Goal: Information Seeking & Learning: Learn about a topic

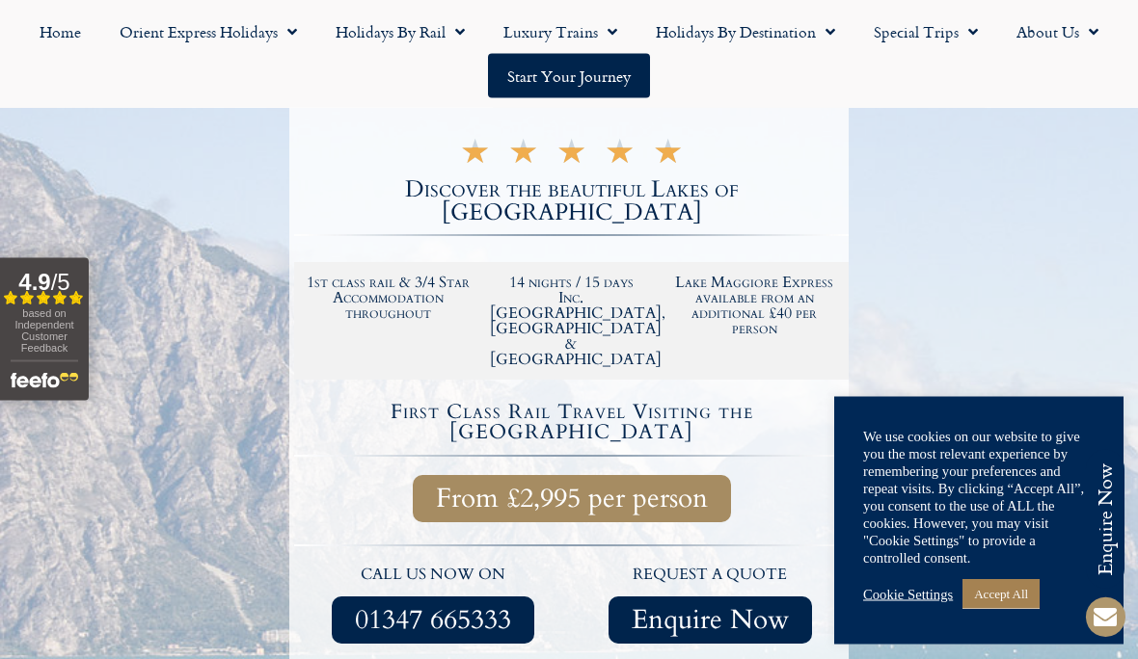
scroll to position [368, 0]
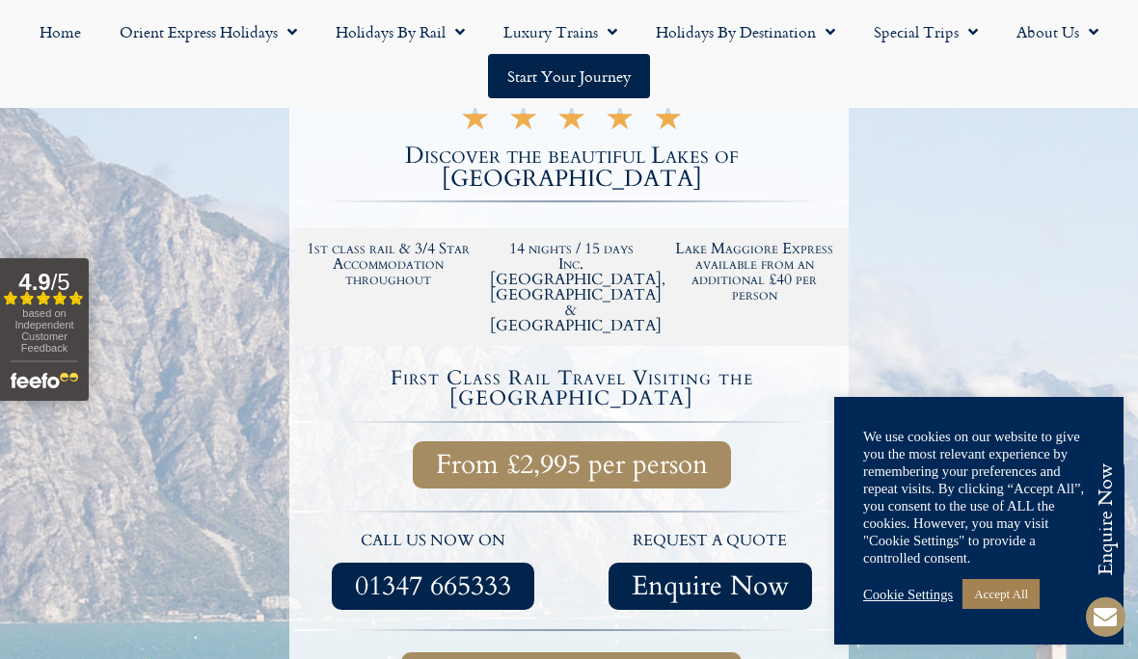
click at [987, 609] on link "Accept All" at bounding box center [1000, 594] width 77 height 30
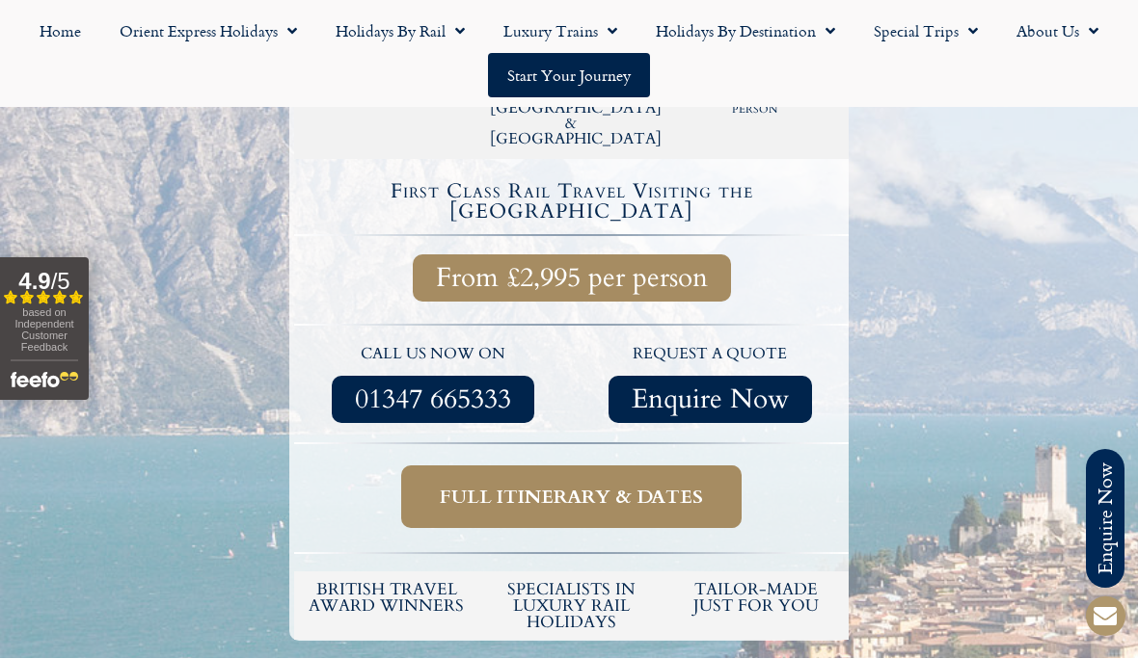
scroll to position [570, 0]
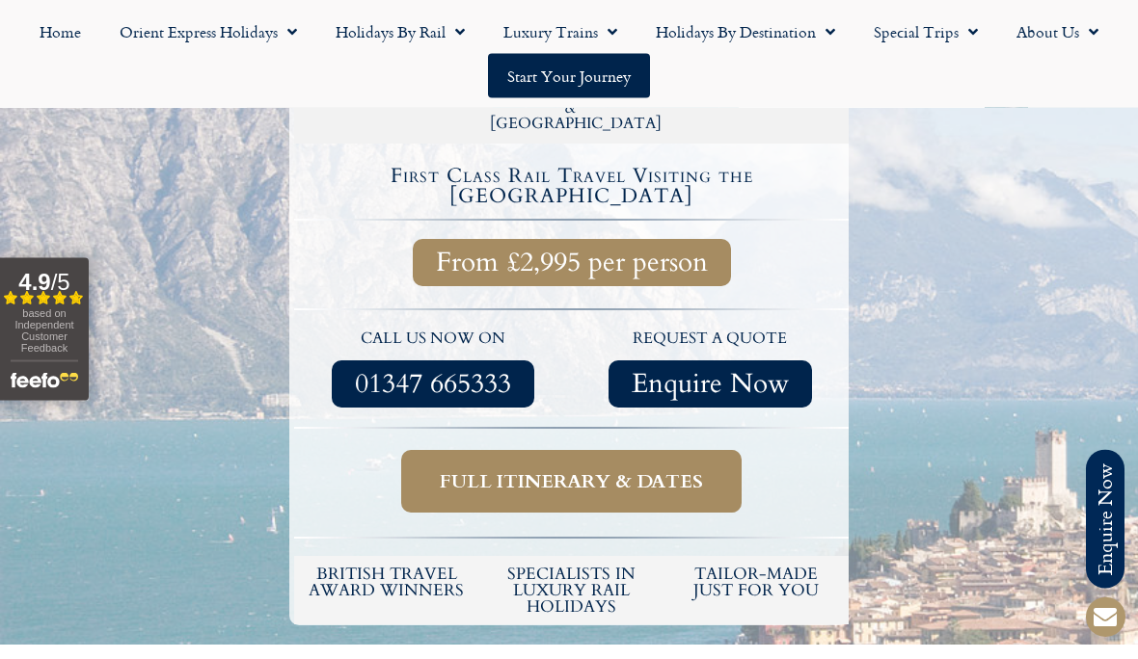
click at [580, 470] on span "Full itinerary & dates" at bounding box center [571, 482] width 263 height 24
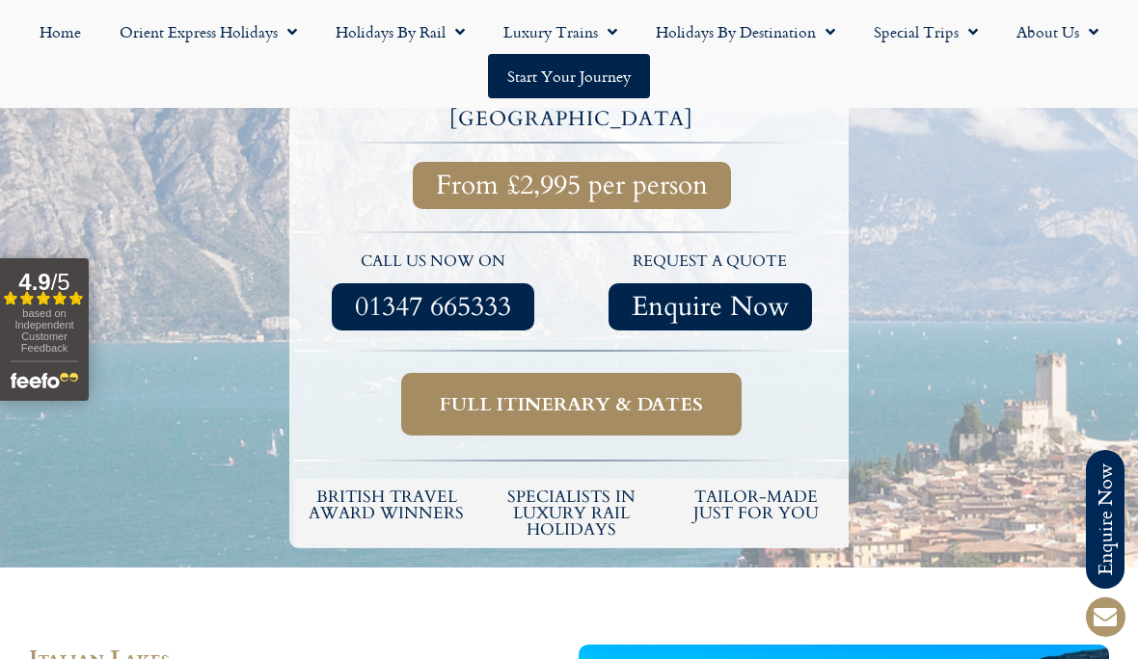
scroll to position [657, 0]
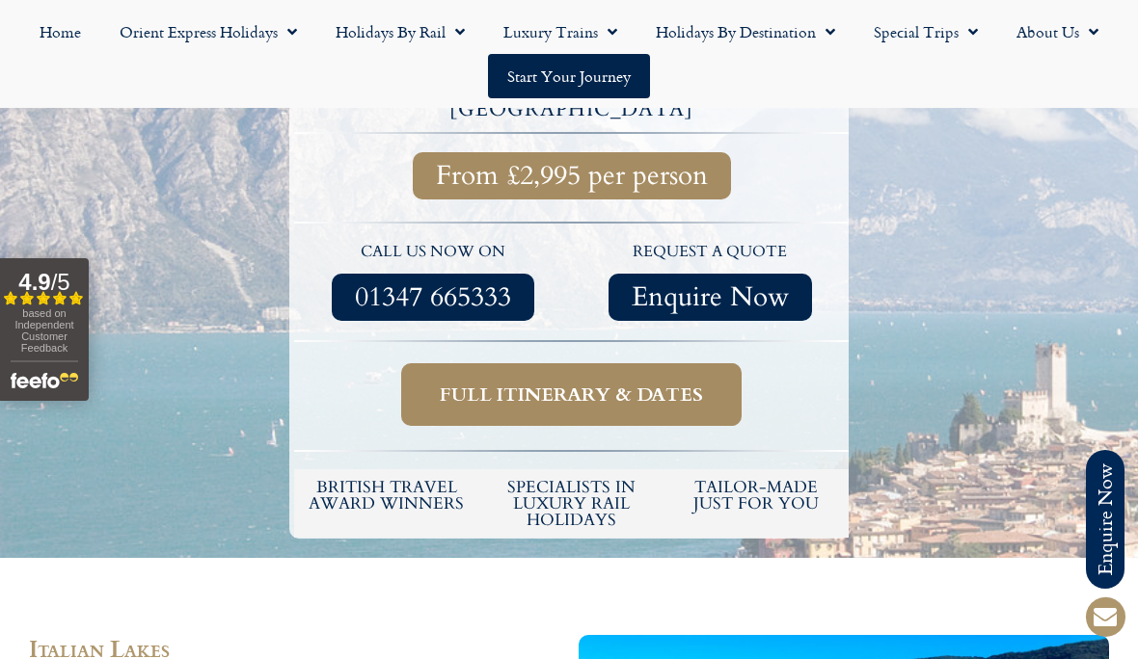
click at [576, 383] on span "Full itinerary & dates" at bounding box center [571, 395] width 263 height 24
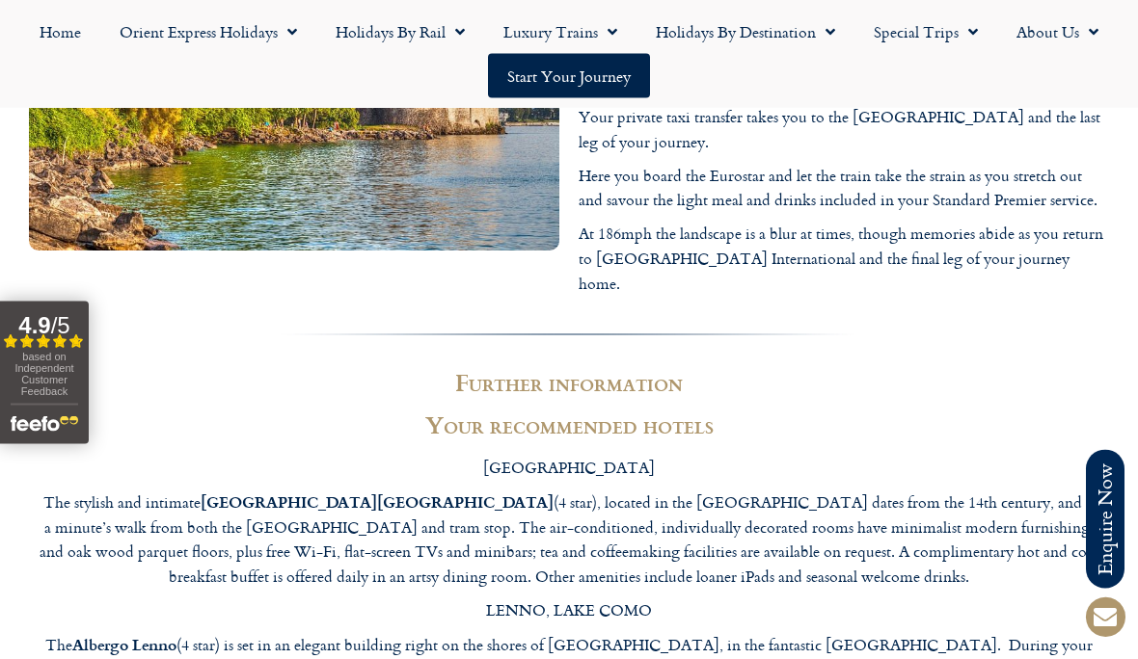
scroll to position [7185, 0]
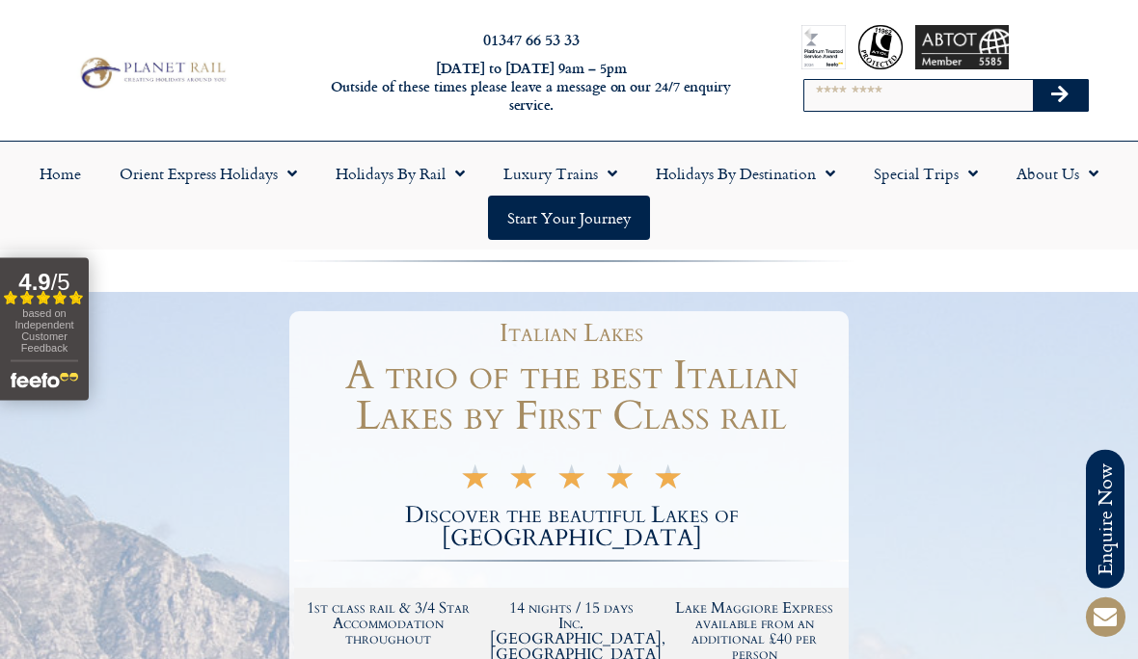
scroll to position [0, 0]
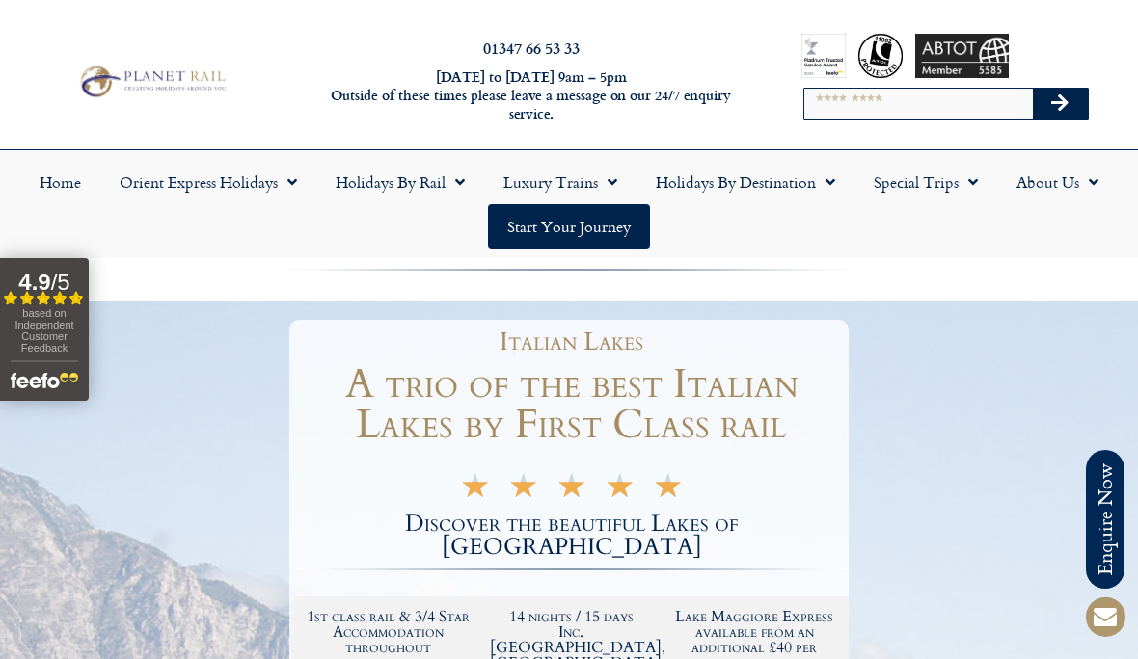
click at [416, 185] on link "Holidays by Rail" at bounding box center [400, 182] width 168 height 44
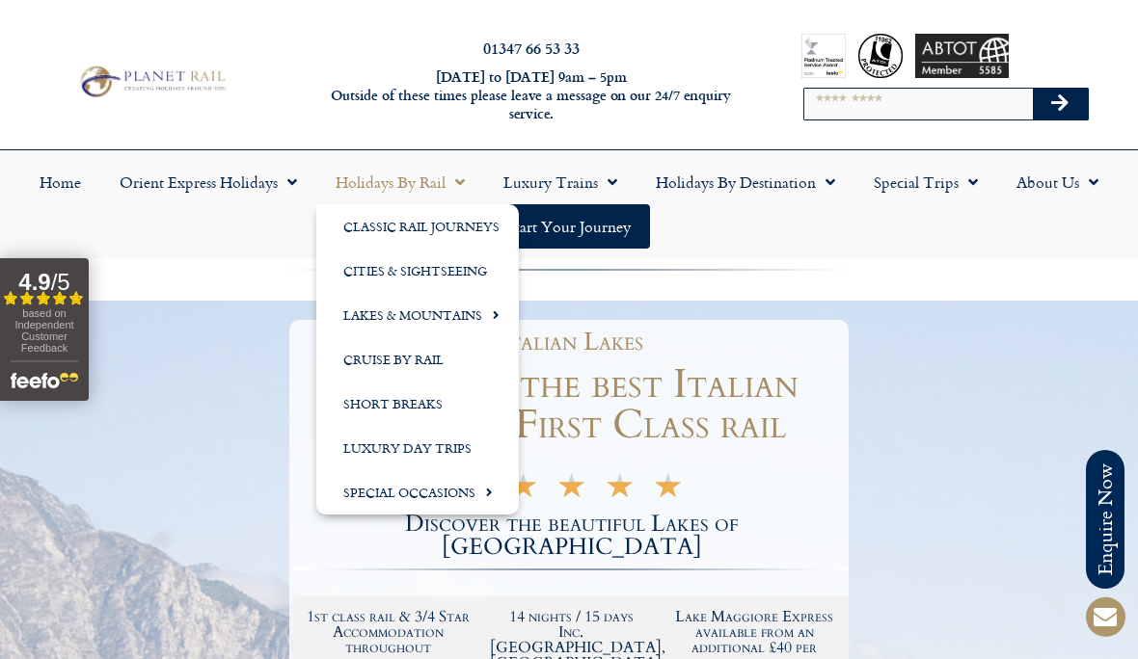
click at [853, 116] on input "Search" at bounding box center [918, 104] width 228 height 31
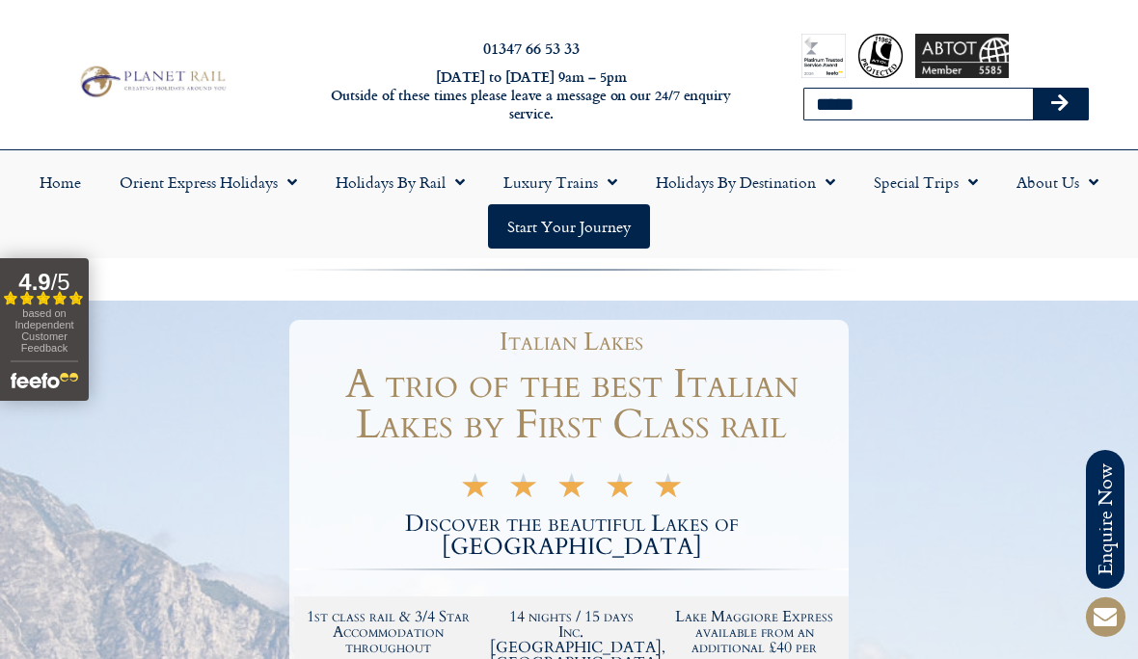
type input "*****"
click at [1060, 103] on button "Search" at bounding box center [1061, 104] width 56 height 31
click at [1083, 104] on button "Search" at bounding box center [1061, 104] width 56 height 31
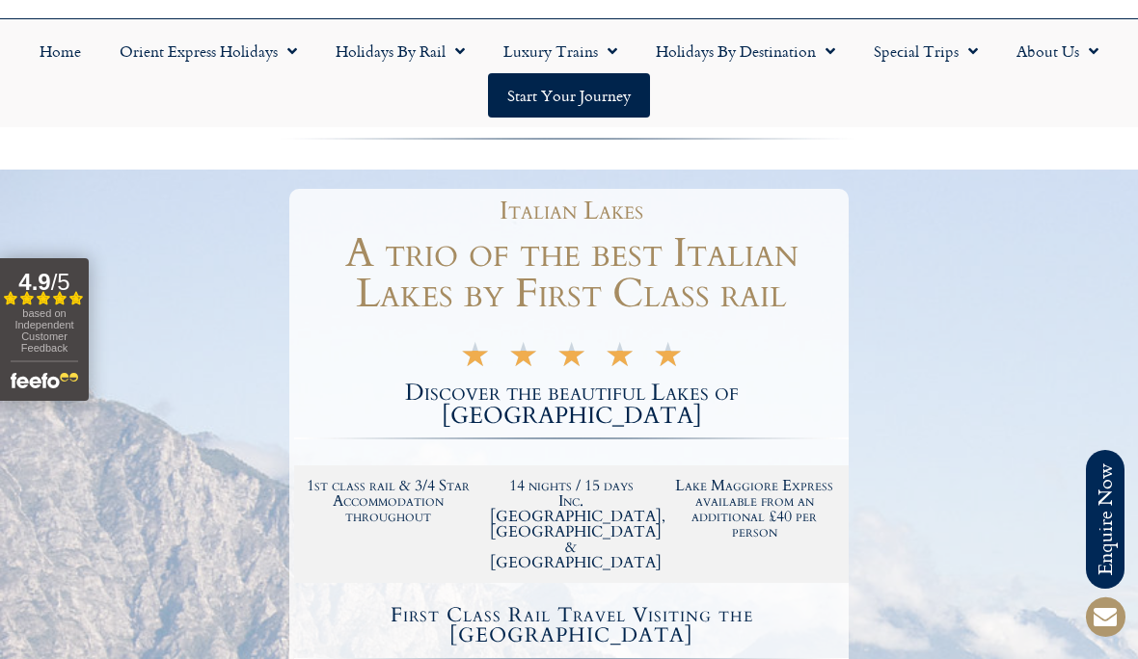
scroll to position [191, 0]
